Goal: Information Seeking & Learning: Learn about a topic

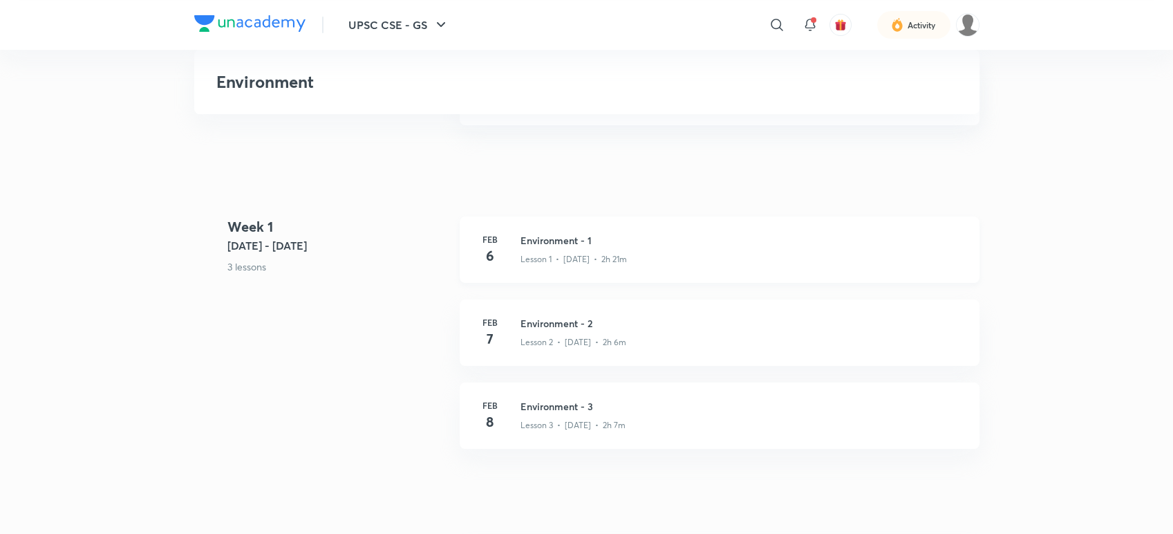
click at [564, 254] on p "Lesson 1 • [DATE] • 2h 21m" at bounding box center [574, 259] width 106 height 12
drag, startPoint x: 171, startPoint y: 3, endPoint x: 386, endPoint y: 266, distance: 339.5
click at [386, 266] on p "3 lessons" at bounding box center [337, 266] width 221 height 15
